Goal: Task Accomplishment & Management: Manage account settings

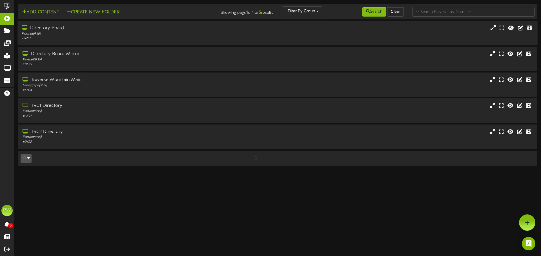
click at [59, 28] on div "Directory Board" at bounding box center [126, 28] width 208 height 6
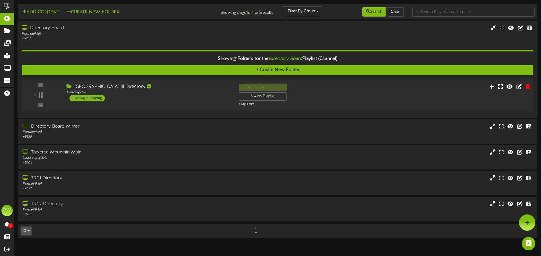
click at [84, 100] on div "1 messages playing" at bounding box center [86, 98] width 35 height 6
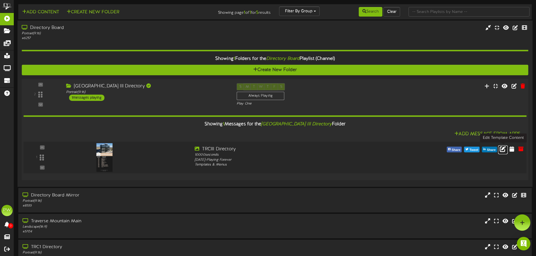
click at [503, 151] on icon at bounding box center [503, 149] width 6 height 6
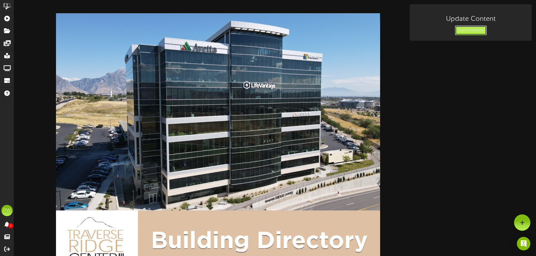
click at [473, 31] on button "Save Content" at bounding box center [471, 31] width 32 height 10
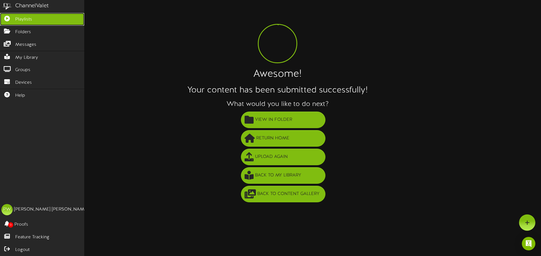
click at [6, 20] on icon at bounding box center [7, 18] width 14 height 4
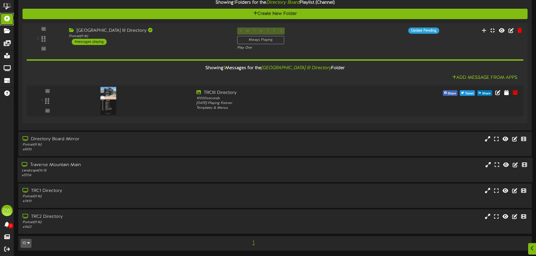
scroll to position [57, 0]
click at [70, 140] on div "Directory Board Mirror" at bounding box center [125, 139] width 206 height 6
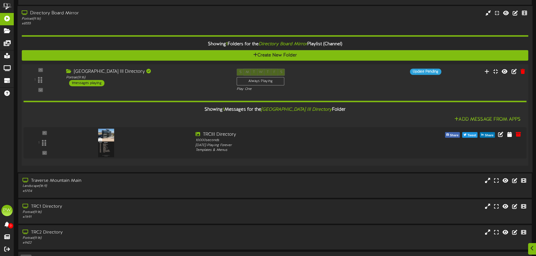
scroll to position [198, 0]
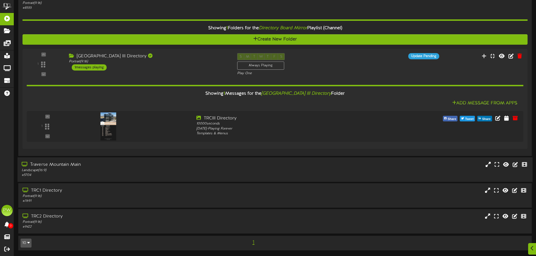
click at [76, 167] on div "Traverse Mountain Main" at bounding box center [125, 165] width 206 height 6
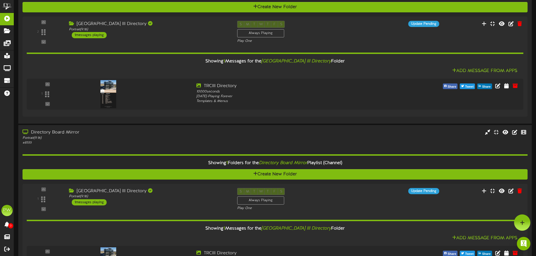
scroll to position [62, 0]
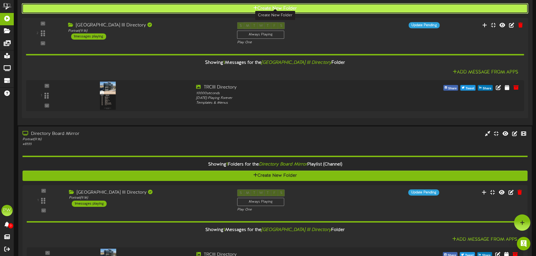
click at [137, 9] on button "Create New Folder" at bounding box center [275, 8] width 507 height 10
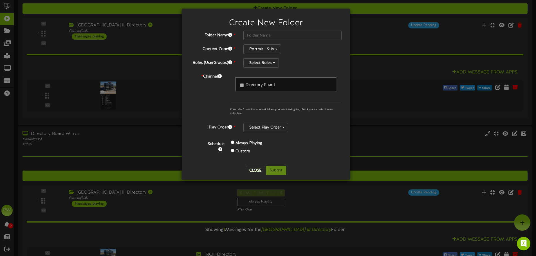
click at [132, 7] on div "Create New Folder Folder Name * Content Zone * Portrait - 9:16 Roles (UserGroup…" at bounding box center [268, 128] width 536 height 256
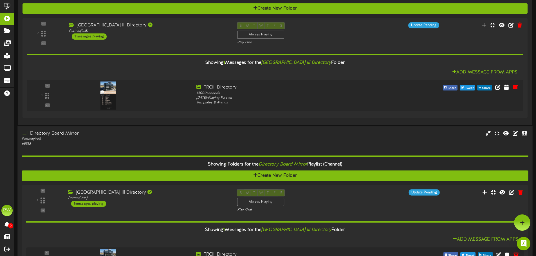
click at [25, 134] on icon at bounding box center [25, 133] width 7 height 5
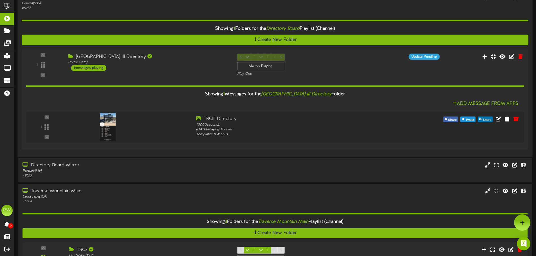
scroll to position [0, 0]
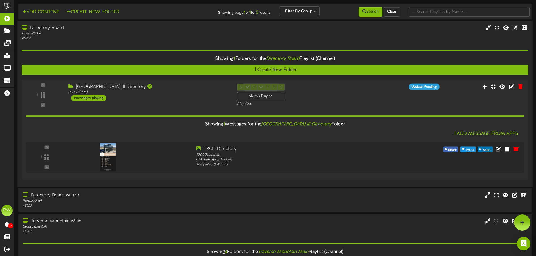
click at [44, 29] on div "Directory Board" at bounding box center [125, 28] width 206 height 6
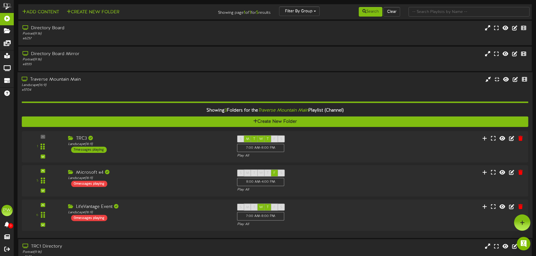
click at [43, 78] on div "Traverse Mountain Main" at bounding box center [125, 80] width 206 height 6
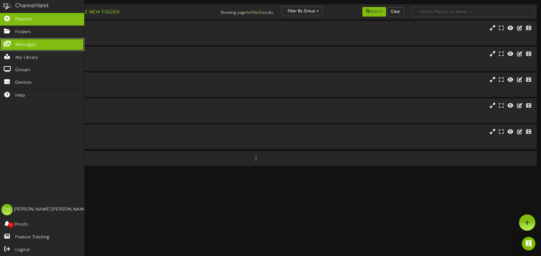
click at [10, 46] on link "Messages" at bounding box center [42, 44] width 84 height 13
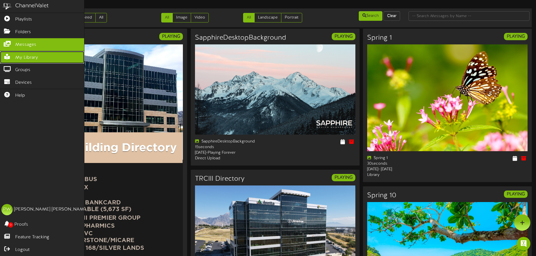
click at [15, 57] on span "My Library" at bounding box center [26, 58] width 23 height 6
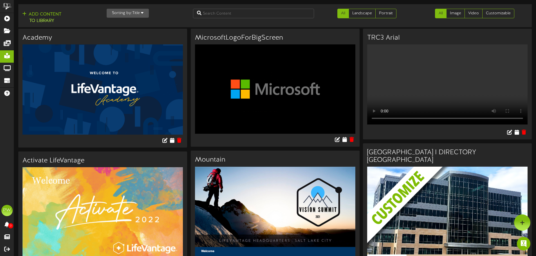
click at [142, 12] on icon "button" at bounding box center [142, 13] width 3 height 4
click at [123, 25] on div "Newest" at bounding box center [129, 24] width 44 height 8
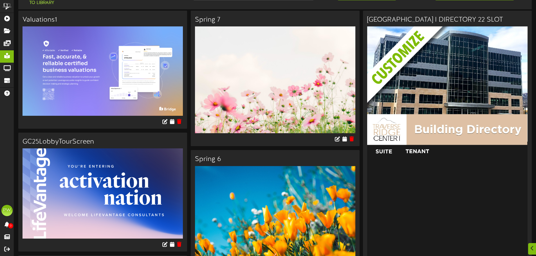
scroll to position [28, 0]
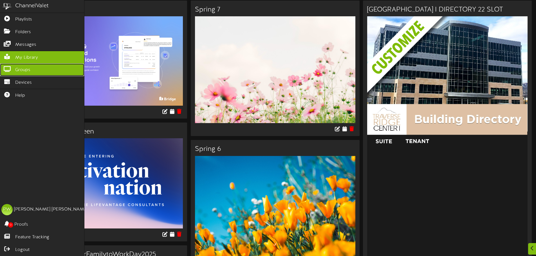
click at [24, 71] on span "Groups" at bounding box center [22, 70] width 15 height 6
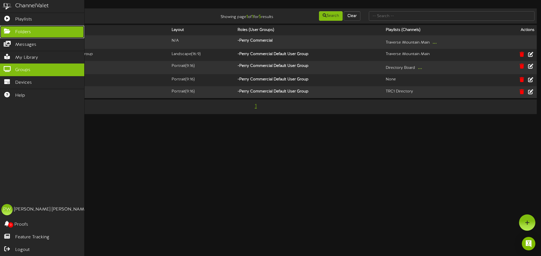
click at [24, 30] on span "Folders" at bounding box center [23, 32] width 16 height 6
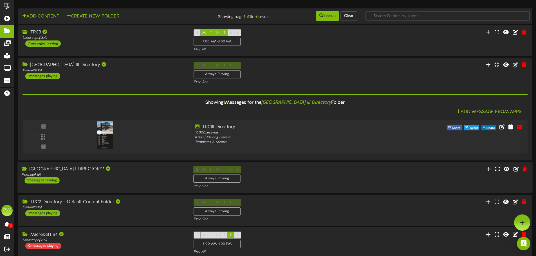
click at [60, 169] on div "Traverse Ridge Center I DIRECTORY*" at bounding box center [103, 169] width 163 height 6
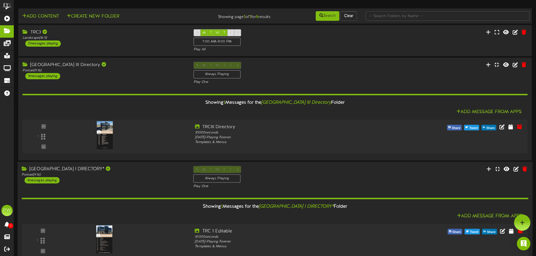
click at [60, 169] on div "Traverse Ridge Center I DIRECTORY*" at bounding box center [103, 169] width 163 height 6
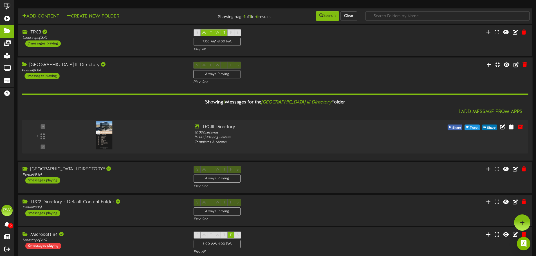
click at [57, 65] on div "[GEOGRAPHIC_DATA] III Directory" at bounding box center [103, 65] width 163 height 6
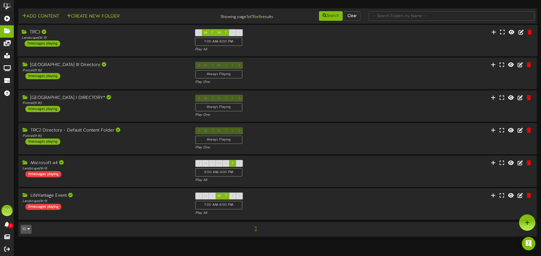
click at [34, 34] on div "TRC3" at bounding box center [104, 32] width 165 height 6
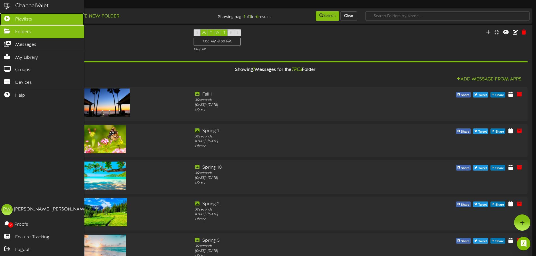
click at [25, 19] on span "Playlists" at bounding box center [23, 19] width 17 height 6
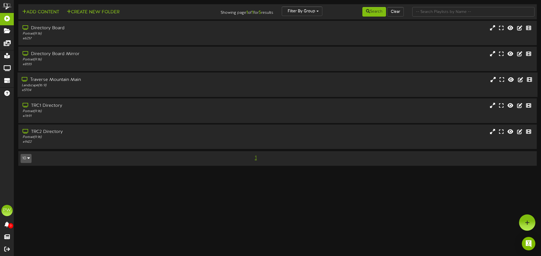
click at [66, 82] on div "Traverse Mountain Main" at bounding box center [126, 80] width 208 height 6
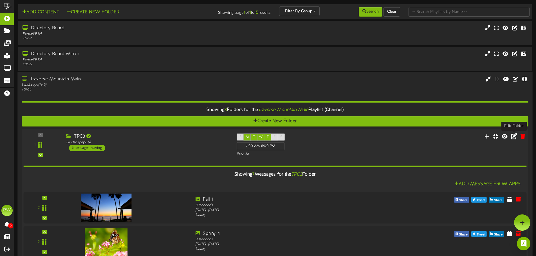
click at [512, 137] on icon at bounding box center [514, 136] width 6 height 6
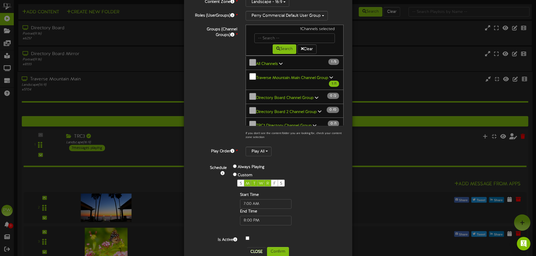
scroll to position [57, 0]
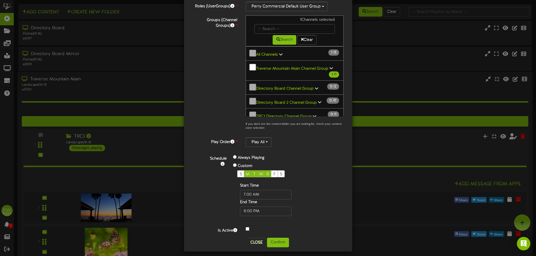
click at [396, 88] on div "Edit TRC3 ? Folder Name * TRC3 Content Zone * Landscape - 16:9 Roles (UserGroup…" at bounding box center [268, 128] width 536 height 256
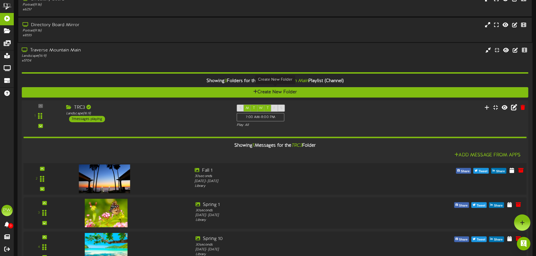
scroll to position [28, 0]
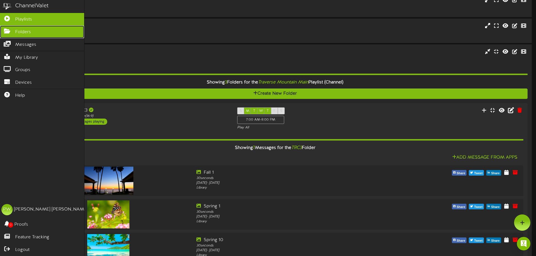
click at [12, 31] on icon at bounding box center [7, 30] width 14 height 4
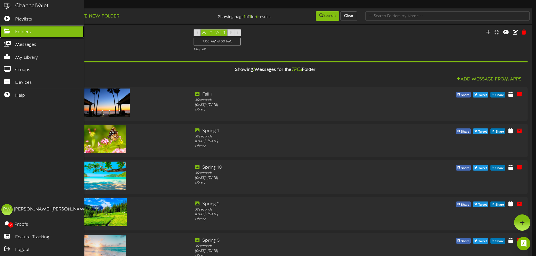
click at [23, 32] on span "Folders" at bounding box center [23, 32] width 16 height 6
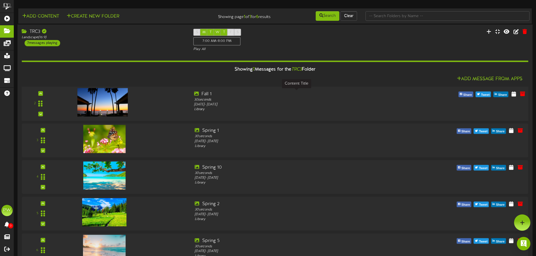
click at [200, 94] on div "Fall 1" at bounding box center [296, 94] width 205 height 6
click at [205, 94] on div "Fall 1" at bounding box center [296, 94] width 205 height 6
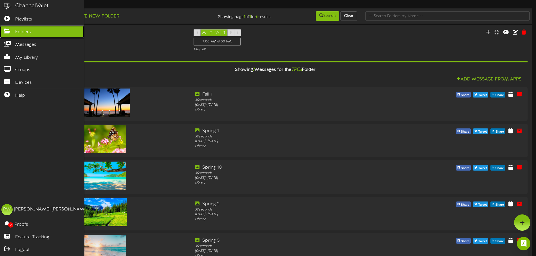
click at [22, 31] on span "Folders" at bounding box center [23, 32] width 16 height 6
click at [28, 20] on span "Playlists" at bounding box center [23, 19] width 17 height 6
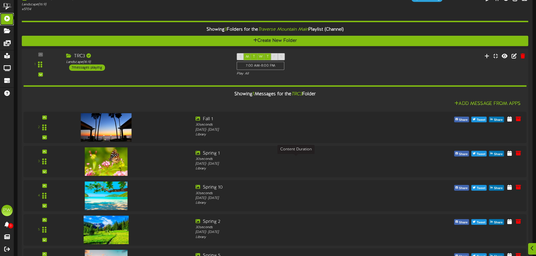
scroll to position [84, 0]
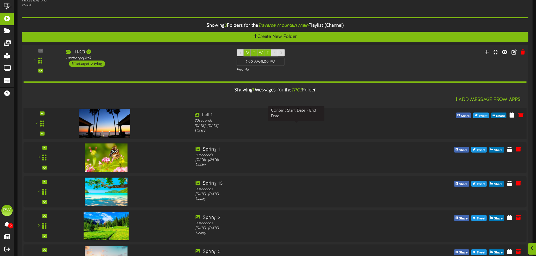
click at [249, 127] on div "[DATE] - [DATE]" at bounding box center [296, 126] width 203 height 5
click at [511, 115] on icon at bounding box center [512, 115] width 6 height 6
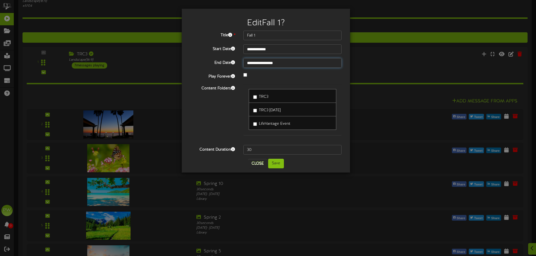
click at [284, 63] on input "**********" at bounding box center [293, 63] width 98 height 10
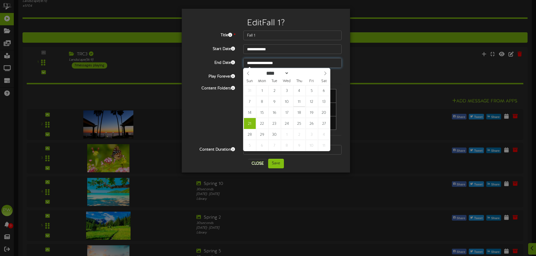
click at [294, 61] on input "**********" at bounding box center [293, 63] width 98 height 10
click at [260, 162] on button "Close" at bounding box center [257, 163] width 19 height 9
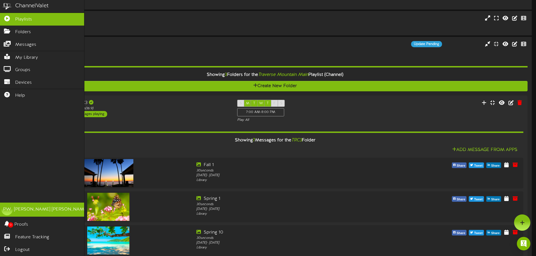
scroll to position [28, 0]
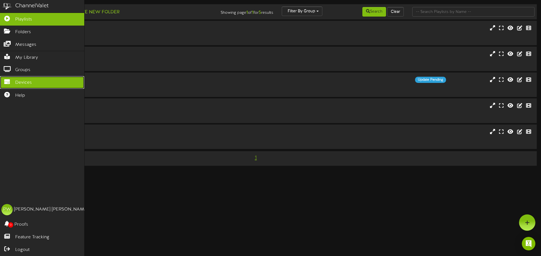
click at [9, 79] on icon at bounding box center [7, 81] width 14 height 4
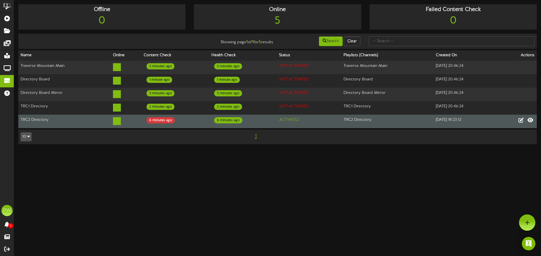
click at [153, 119] on div "6 minutes ago" at bounding box center [160, 120] width 28 height 6
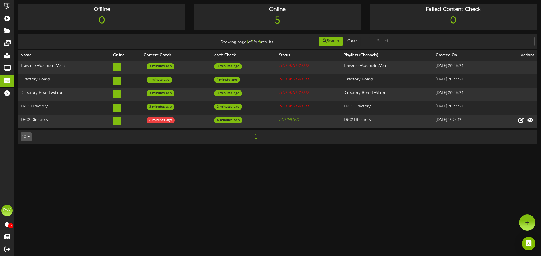
click at [149, 141] on td "10 5 10 25 50 100 1" at bounding box center [277, 137] width 518 height 15
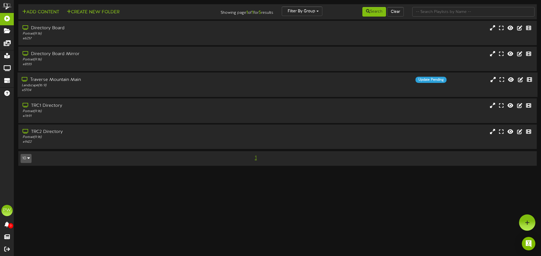
click at [40, 81] on div "Traverse Mountain Main" at bounding box center [126, 80] width 208 height 6
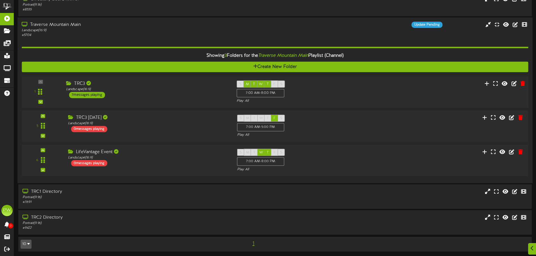
scroll to position [56, 0]
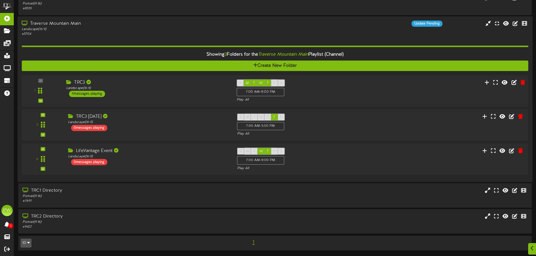
click at [90, 93] on div "7 messages playing" at bounding box center [87, 94] width 36 height 6
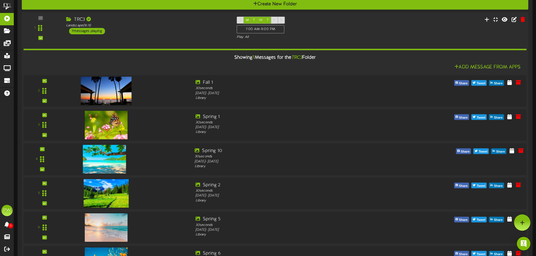
scroll to position [112, 0]
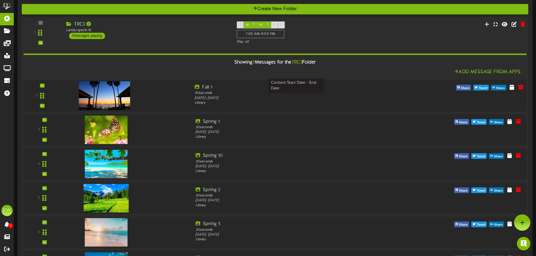
click at [256, 99] on div "[DATE] - [DATE]" at bounding box center [296, 98] width 203 height 5
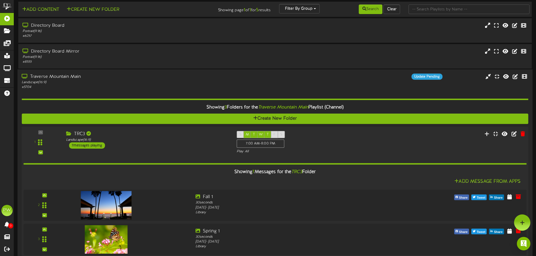
scroll to position [0, 0]
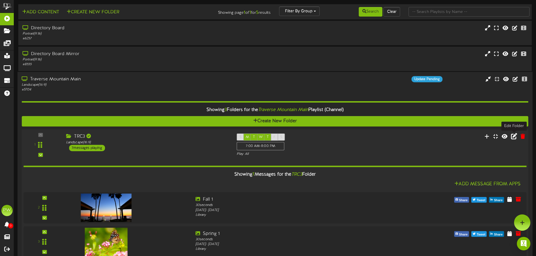
click at [515, 138] on icon at bounding box center [514, 136] width 6 height 6
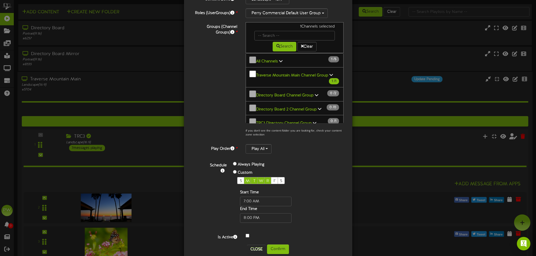
scroll to position [57, 0]
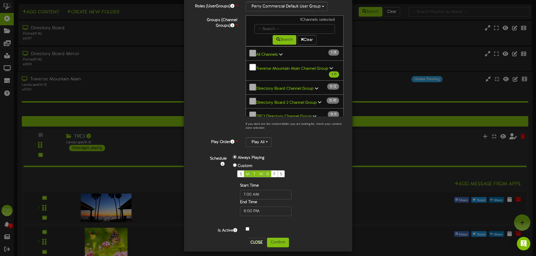
click at [330, 190] on div "Schedule Always Playing Custom S M T W R F S Start Time End Time" at bounding box center [275, 185] width 147 height 62
click at [255, 240] on button "Close" at bounding box center [256, 242] width 19 height 9
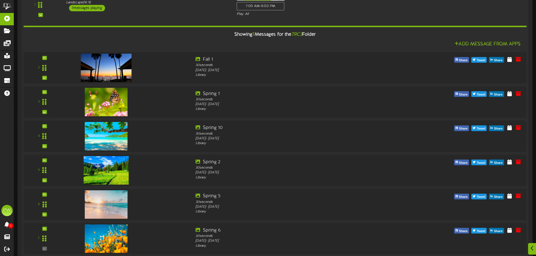
scroll to position [141, 0]
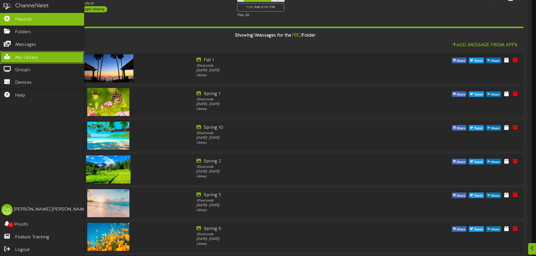
click at [17, 57] on span "My Library" at bounding box center [26, 58] width 23 height 6
